Goal: Transaction & Acquisition: Purchase product/service

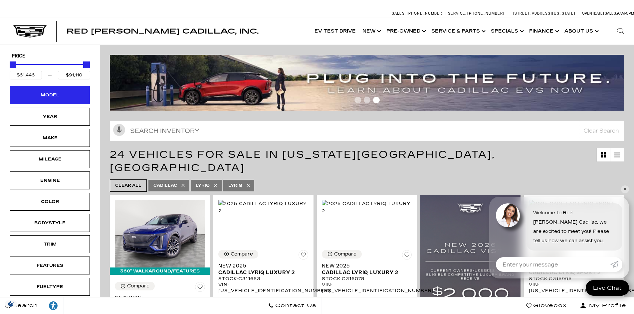
click at [66, 92] on div "Model" at bounding box center [49, 95] width 33 height 7
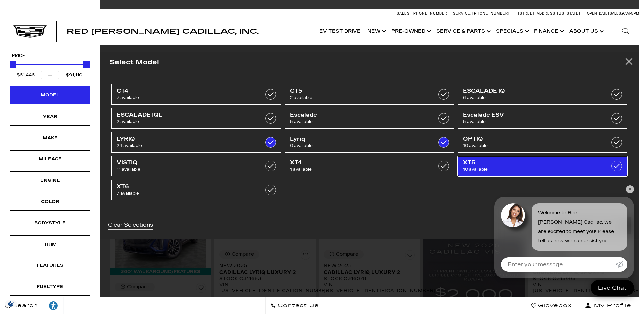
click at [467, 160] on span "XT5" at bounding box center [530, 163] width 135 height 7
type input "$56,631"
checkbox input "true"
click at [467, 160] on span "XT5" at bounding box center [530, 163] width 135 height 7
type input "$61,446"
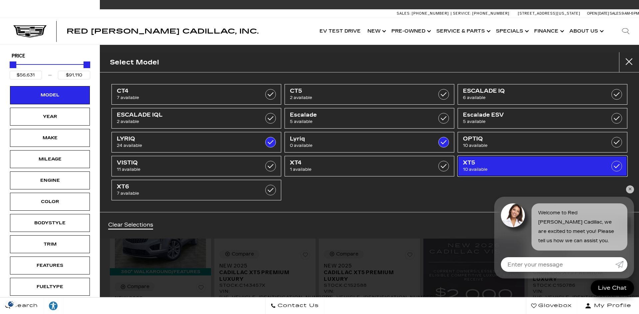
checkbox input "false"
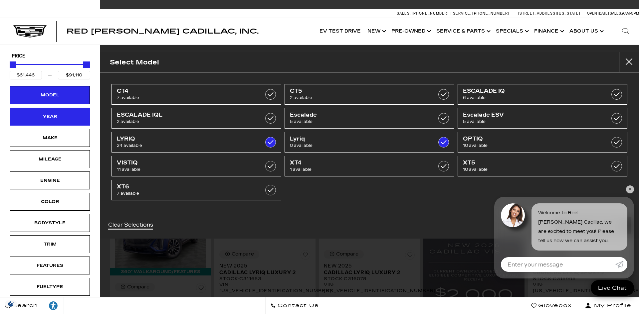
click at [61, 118] on div "Year" at bounding box center [49, 116] width 33 height 7
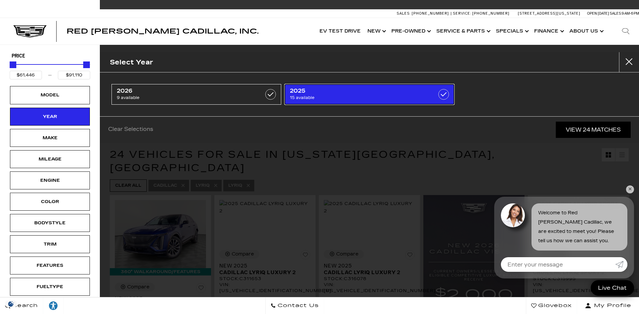
click at [317, 92] on span "2025" at bounding box center [357, 91] width 135 height 7
type input "$80,019"
checkbox input "true"
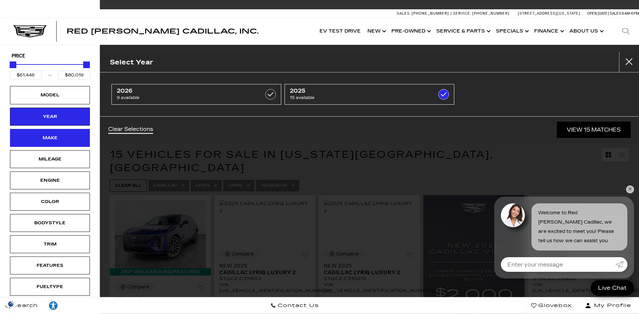
click at [72, 139] on div "Make" at bounding box center [50, 138] width 80 height 18
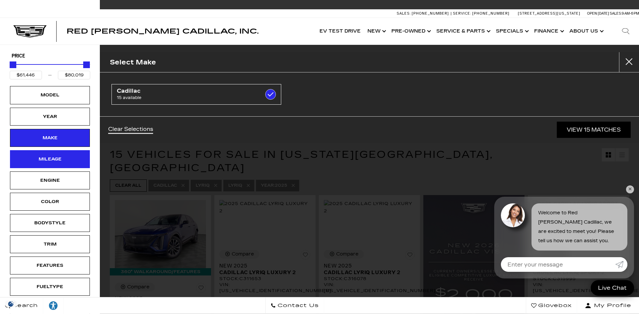
click at [63, 161] on div "Mileage" at bounding box center [49, 159] width 33 height 7
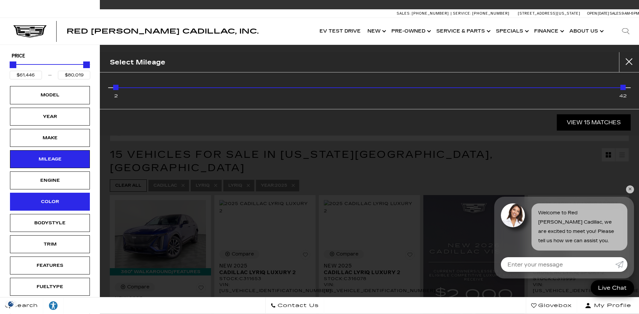
click at [58, 201] on div "Color" at bounding box center [49, 201] width 33 height 7
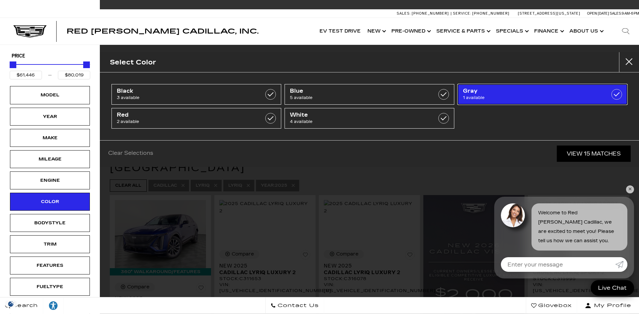
click at [473, 90] on span "Gray" at bounding box center [530, 91] width 135 height 7
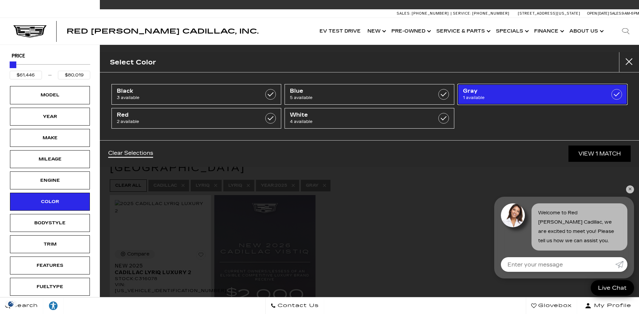
type input "$67,898"
checkbox input "true"
click at [617, 91] on label at bounding box center [616, 94] width 11 height 11
type input "$61,446"
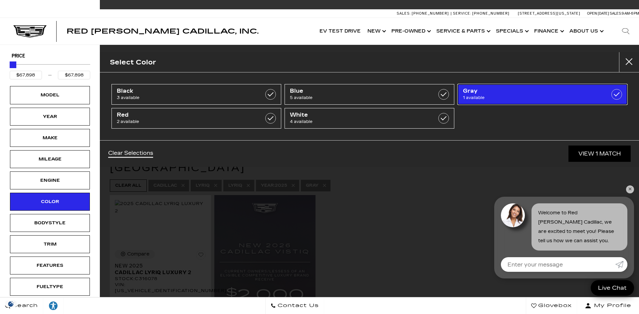
type input "$80,019"
checkbox input "false"
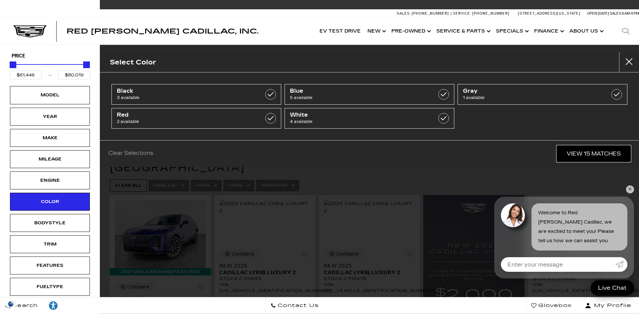
click at [574, 150] on link "View 15 Matches" at bounding box center [594, 154] width 74 height 16
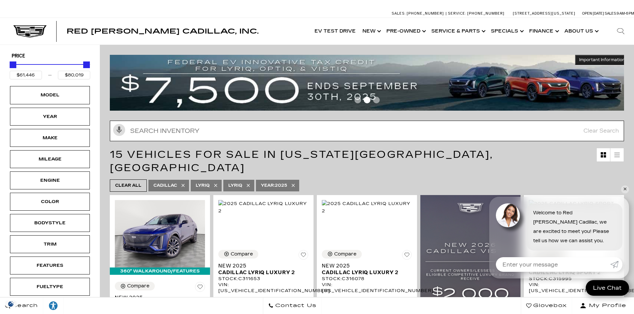
click at [296, 127] on input "Search Inventory" at bounding box center [367, 131] width 514 height 21
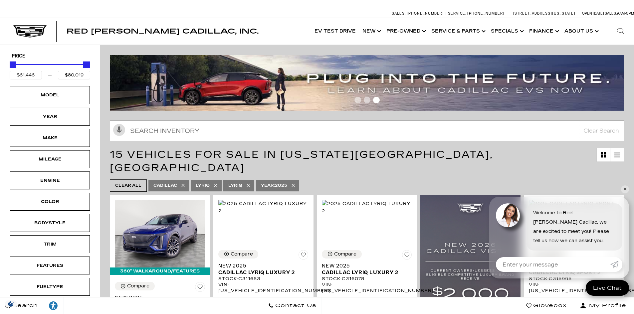
click at [145, 130] on input "Search Inventory" at bounding box center [367, 131] width 514 height 21
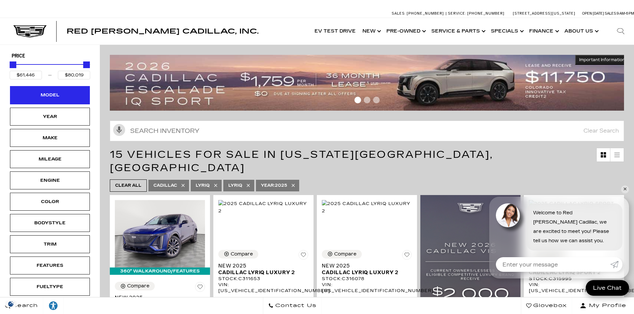
click at [61, 100] on div "Model" at bounding box center [50, 95] width 80 height 18
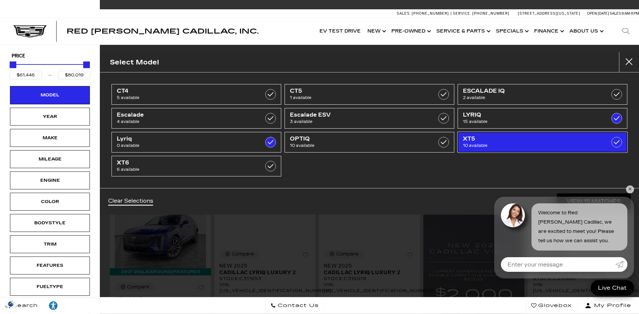
click at [473, 137] on span "XT5" at bounding box center [530, 139] width 135 height 7
type input "$56,631"
checkbox input "true"
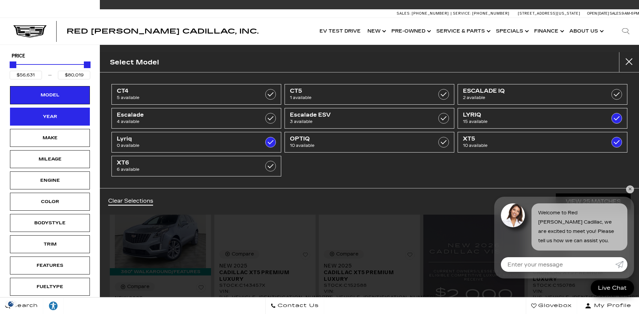
click at [66, 114] on div "Year" at bounding box center [49, 116] width 33 height 7
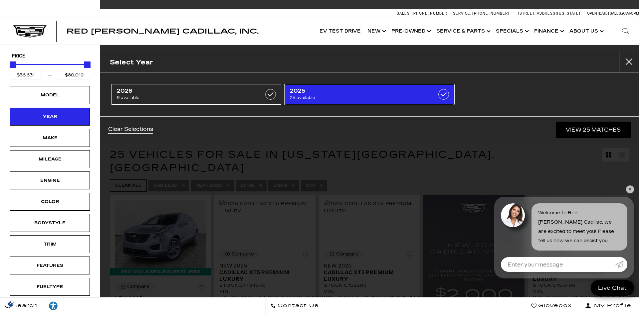
click at [342, 91] on span "2025" at bounding box center [357, 91] width 135 height 7
type input "$91,110"
checkbox input "false"
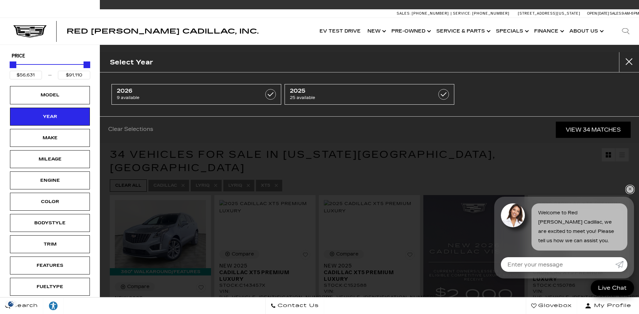
click at [631, 188] on link "✕" at bounding box center [630, 190] width 8 height 8
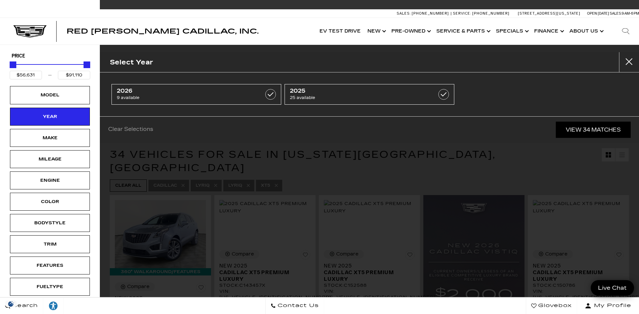
click at [170, 235] on div "Select Year 2026 9 available 2025 25 available Clear Selections View 34 Matches" at bounding box center [369, 157] width 539 height 314
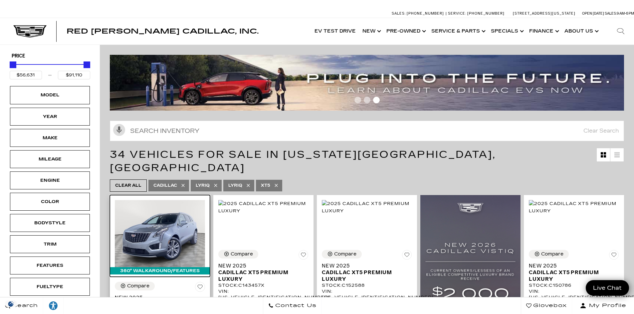
click at [170, 235] on img at bounding box center [160, 234] width 90 height 68
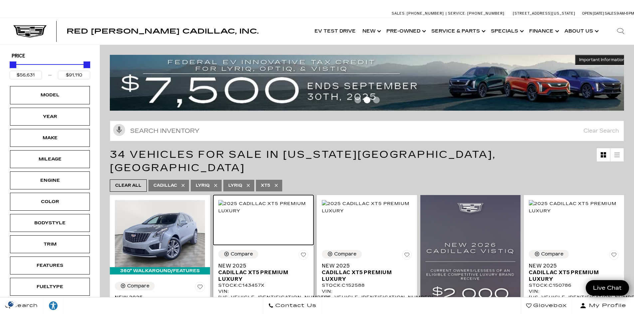
click at [270, 215] on img at bounding box center [263, 207] width 90 height 15
click at [267, 215] on img at bounding box center [263, 207] width 90 height 15
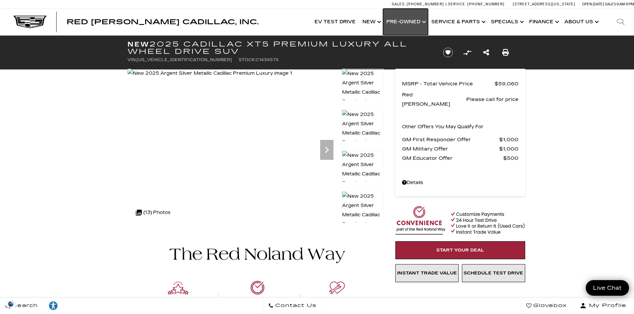
click at [410, 23] on link "Show Pre-Owned" at bounding box center [405, 22] width 45 height 27
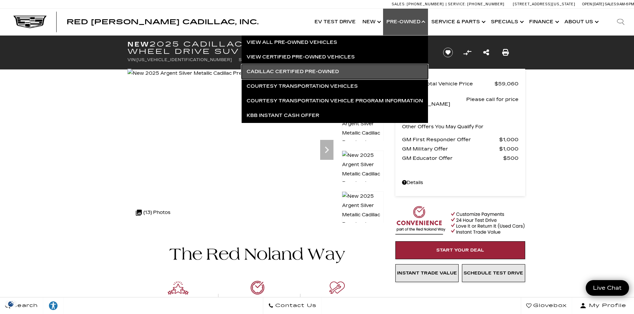
click at [340, 68] on link "Cadillac Certified Pre-Owned" at bounding box center [335, 72] width 186 height 15
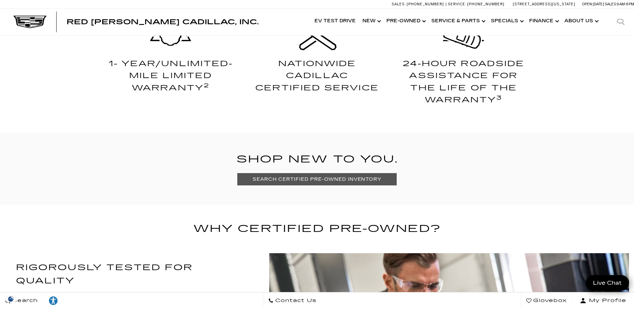
scroll to position [413, 0]
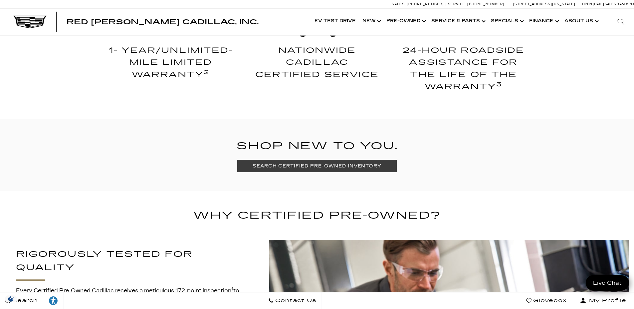
click at [344, 167] on link "SEARCH CERTIFIED PRE-OWNED INVENTORY" at bounding box center [316, 166] width 159 height 12
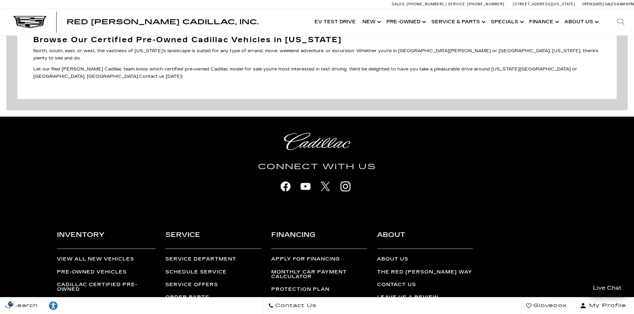
scroll to position [1331, 0]
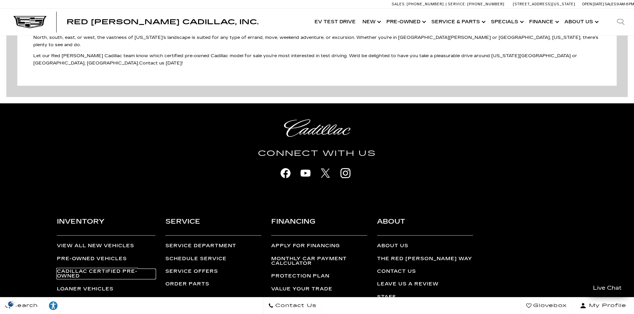
click at [109, 270] on link "Cadillac Certified Pre-Owned" at bounding box center [106, 275] width 98 height 10
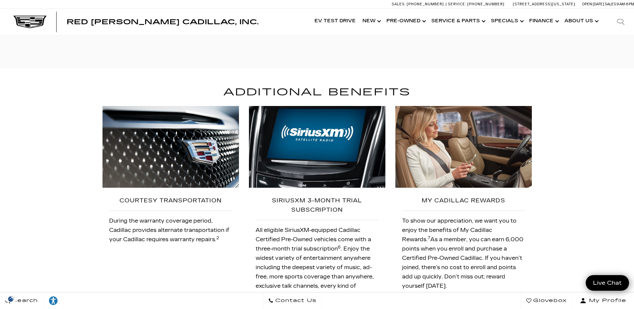
scroll to position [1353, 0]
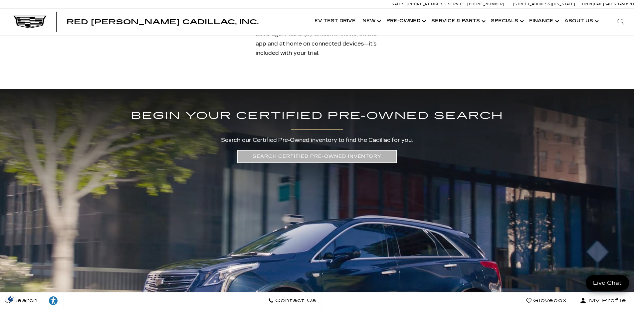
click at [363, 163] on link "SEARCH CERTIFIED PRE-OWNED INVENTORY" at bounding box center [316, 156] width 159 height 12
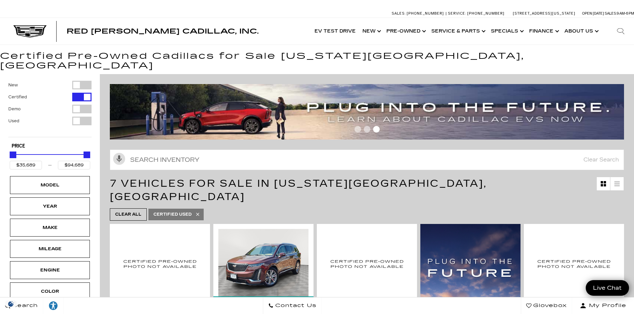
scroll to position [275, 0]
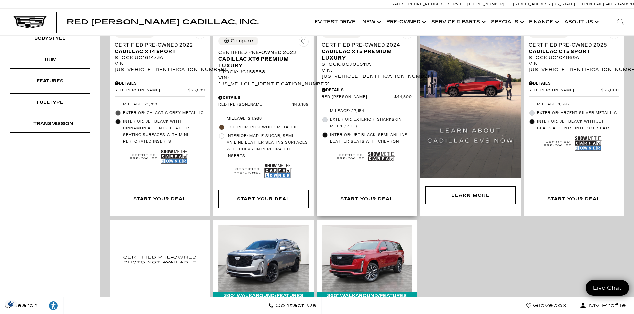
click at [386, 148] on img at bounding box center [381, 157] width 27 height 18
